Goal: Task Accomplishment & Management: Manage account settings

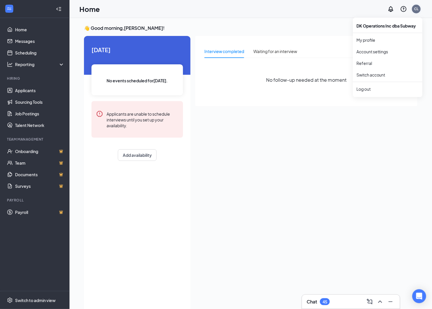
click at [419, 10] on div "CL" at bounding box center [416, 9] width 9 height 9
click at [370, 77] on link "Switch account" at bounding box center [370, 74] width 29 height 5
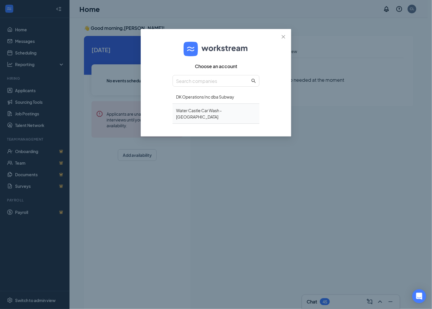
click at [189, 107] on div "Water Castle Car Wash - [GEOGRAPHIC_DATA]" at bounding box center [216, 114] width 87 height 20
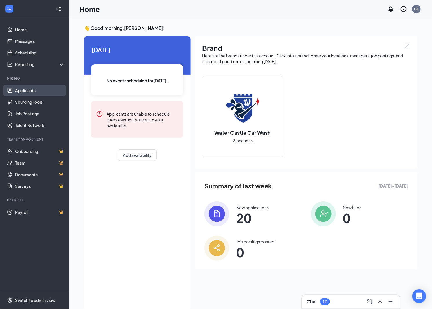
click at [56, 92] on link "Applicants" at bounding box center [39, 91] width 49 height 12
click at [38, 88] on link "Applicants" at bounding box center [39, 91] width 49 height 12
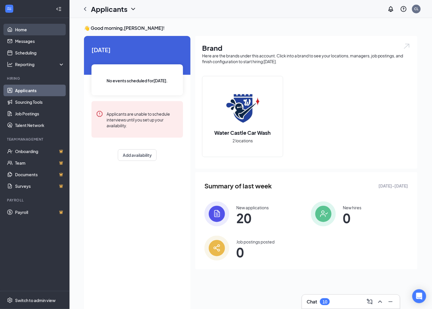
click at [25, 24] on link "Home" at bounding box center [39, 30] width 49 height 12
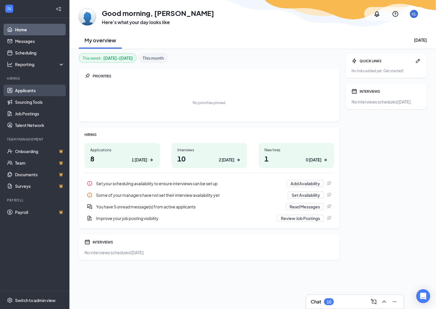
click at [26, 92] on link "Applicants" at bounding box center [39, 91] width 49 height 12
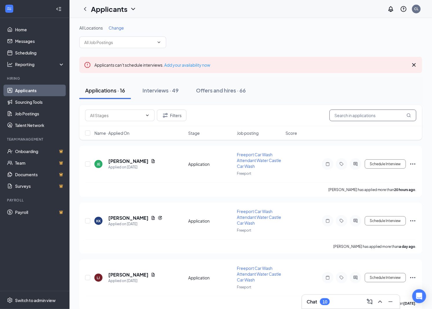
click at [362, 116] on input "text" at bounding box center [372, 115] width 87 height 12
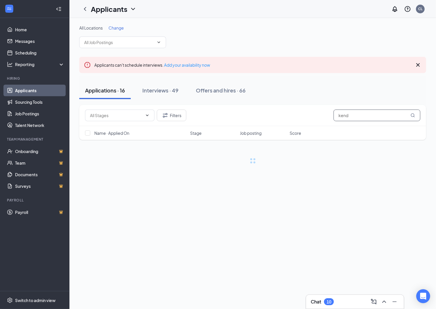
type input "kend"
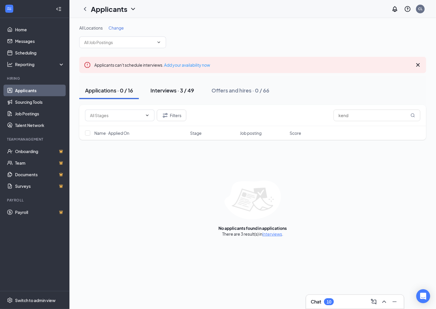
click at [170, 91] on div "Interviews · 3 / 49" at bounding box center [173, 90] width 44 height 7
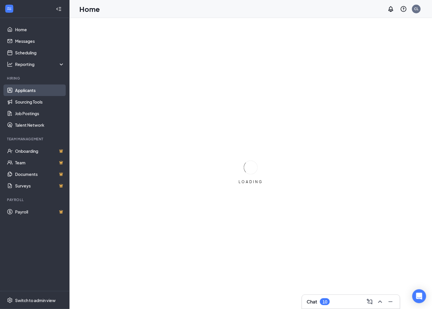
click at [22, 92] on link "Applicants" at bounding box center [39, 91] width 49 height 12
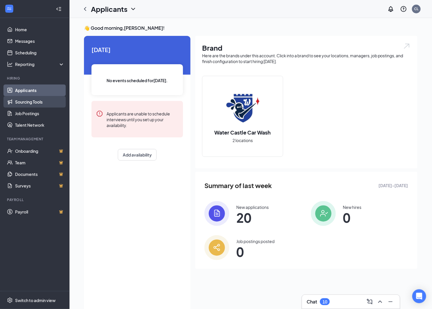
click at [32, 102] on link "Sourcing Tools" at bounding box center [39, 102] width 49 height 12
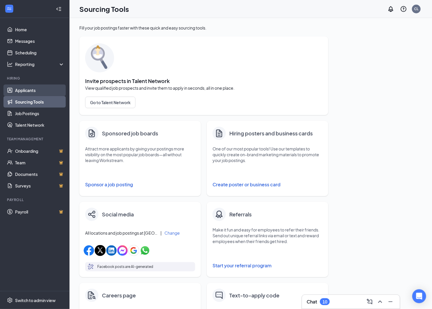
click at [33, 92] on link "Applicants" at bounding box center [39, 91] width 49 height 12
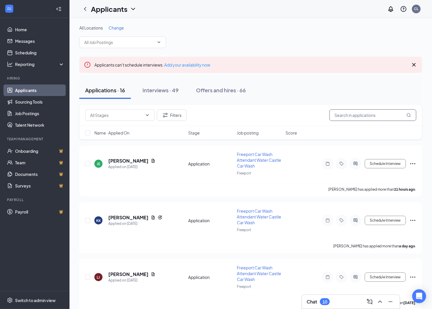
click at [366, 115] on input "text" at bounding box center [372, 115] width 87 height 12
type input "mayo"
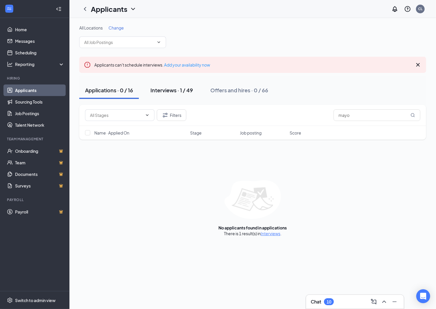
click at [189, 88] on div "Interviews · 1 / 49" at bounding box center [172, 90] width 43 height 7
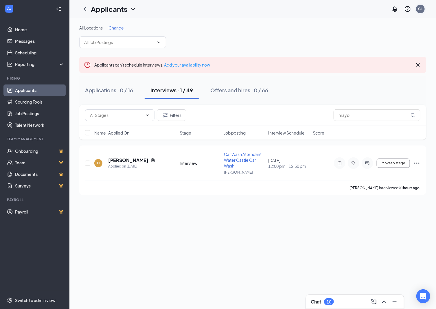
click at [423, 8] on div "CL" at bounding box center [421, 8] width 4 height 5
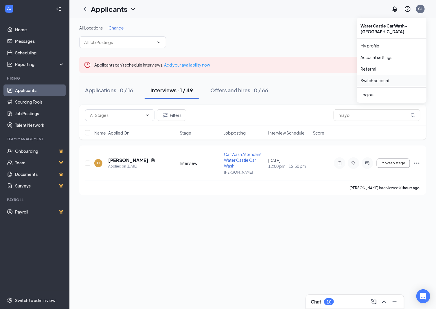
click at [388, 80] on link "Switch account" at bounding box center [375, 80] width 29 height 5
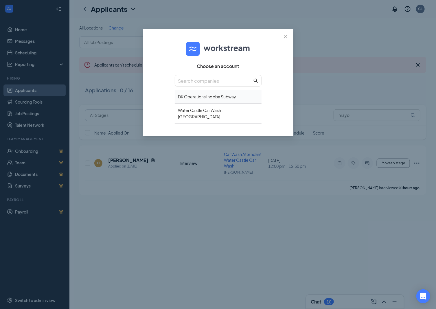
click at [221, 98] on div "DK Operations Inc dba Subway" at bounding box center [218, 97] width 87 height 14
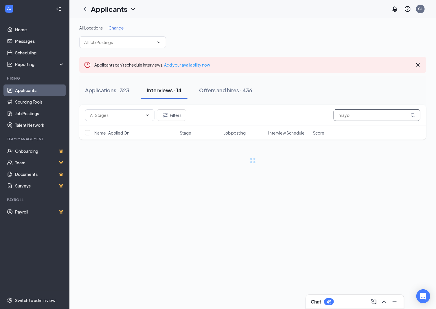
drag, startPoint x: 365, startPoint y: 113, endPoint x: 302, endPoint y: 112, distance: 62.8
click at [302, 112] on div "Filters mayo" at bounding box center [252, 115] width 335 height 12
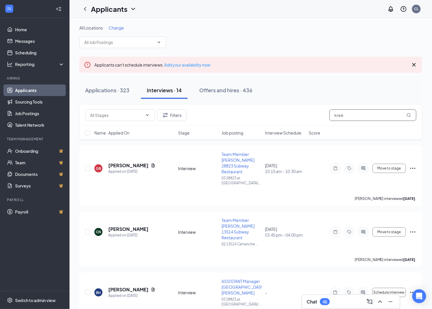
type input "kree"
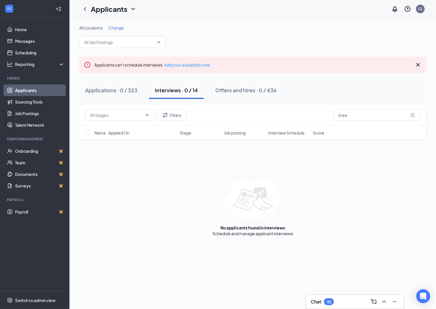
click at [170, 19] on div "All Locations Change Applicants can't schedule interviews. Add your availabilit…" at bounding box center [252, 130] width 367 height 225
click at [250, 34] on div "All Locations Change" at bounding box center [252, 36] width 347 height 23
click at [419, 11] on div "CL" at bounding box center [421, 8] width 4 height 5
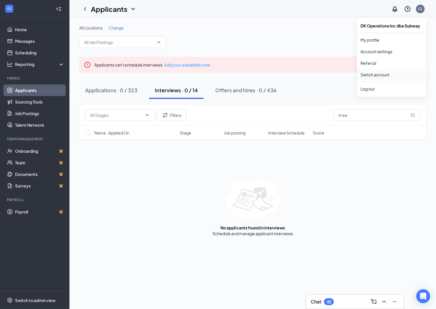
click at [388, 72] on link "Switch account" at bounding box center [375, 74] width 29 height 5
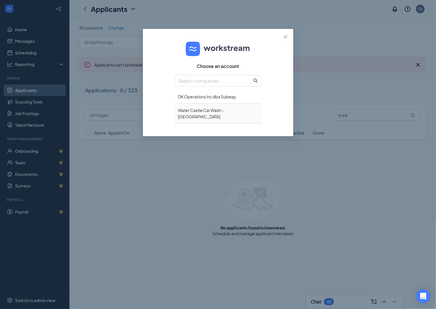
click at [201, 110] on div "Water Castle Car Wash - Langenfeld" at bounding box center [218, 114] width 87 height 20
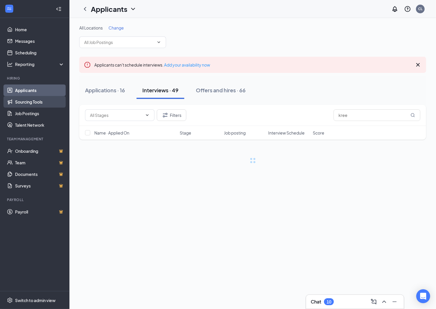
click at [20, 102] on link "Sourcing Tools" at bounding box center [39, 102] width 49 height 12
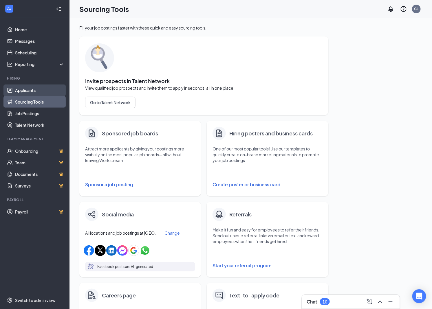
click at [24, 88] on link "Applicants" at bounding box center [39, 91] width 49 height 12
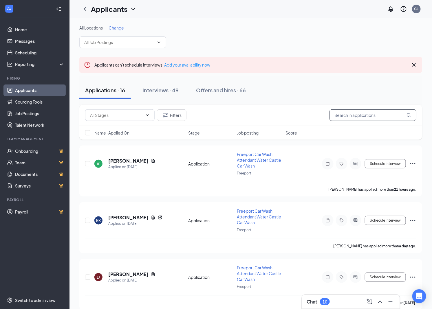
click at [376, 112] on input "text" at bounding box center [372, 115] width 87 height 12
type input "f"
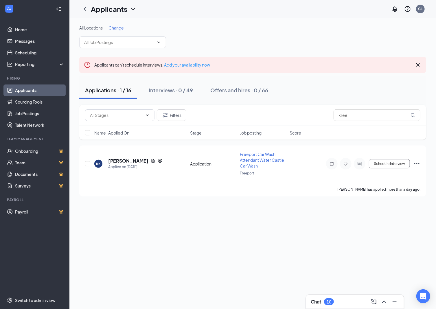
click at [221, 225] on div "All Locations Change Applicants can't schedule interviews. Add your availabilit…" at bounding box center [252, 163] width 367 height 291
drag, startPoint x: 378, startPoint y: 111, endPoint x: 290, endPoint y: 113, distance: 88.0
click at [294, 113] on div "Filters kree" at bounding box center [252, 115] width 335 height 12
type input "hammer"
click at [187, 87] on div "Interviews · 2 / 49" at bounding box center [171, 90] width 44 height 7
